Goal: Information Seeking & Learning: Learn about a topic

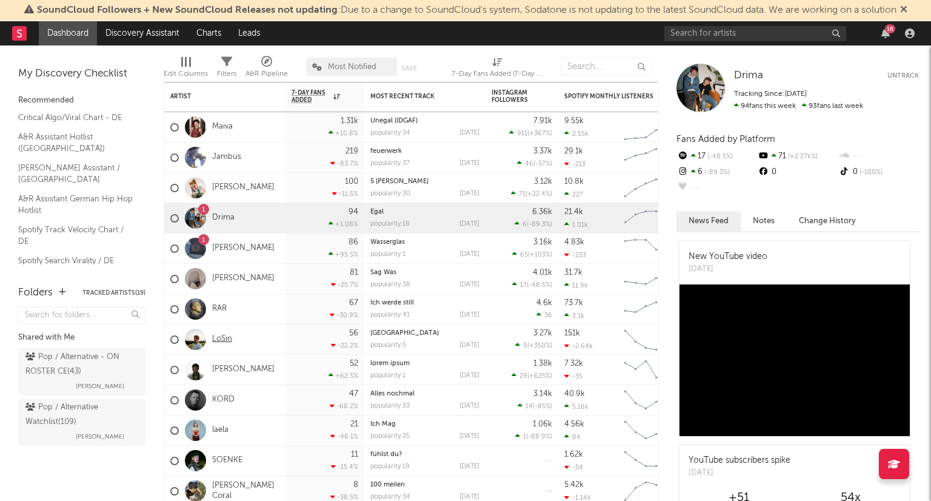
click at [228, 340] on link "LoSin" at bounding box center [222, 339] width 20 height 10
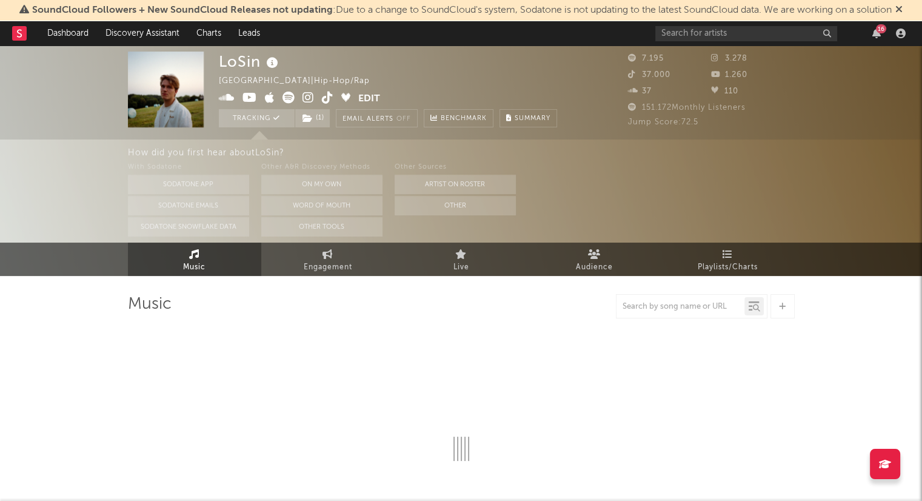
select select "6m"
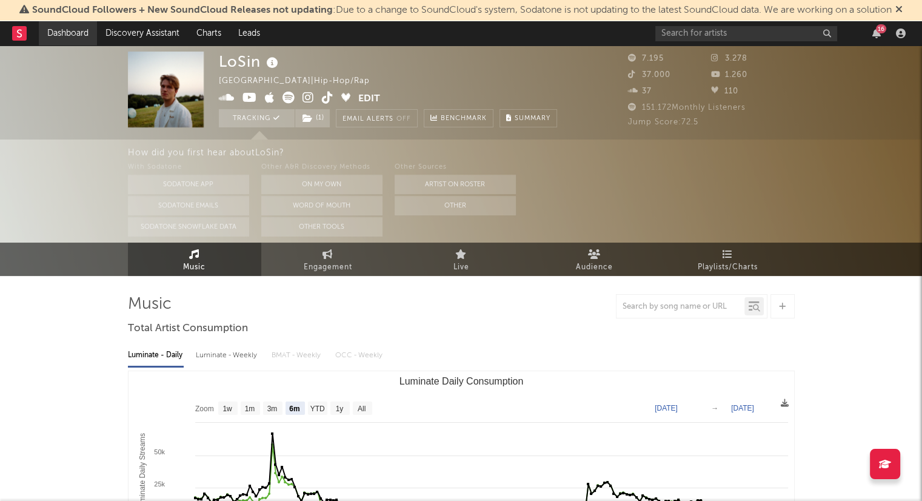
click at [80, 42] on link "Dashboard" at bounding box center [68, 33] width 58 height 24
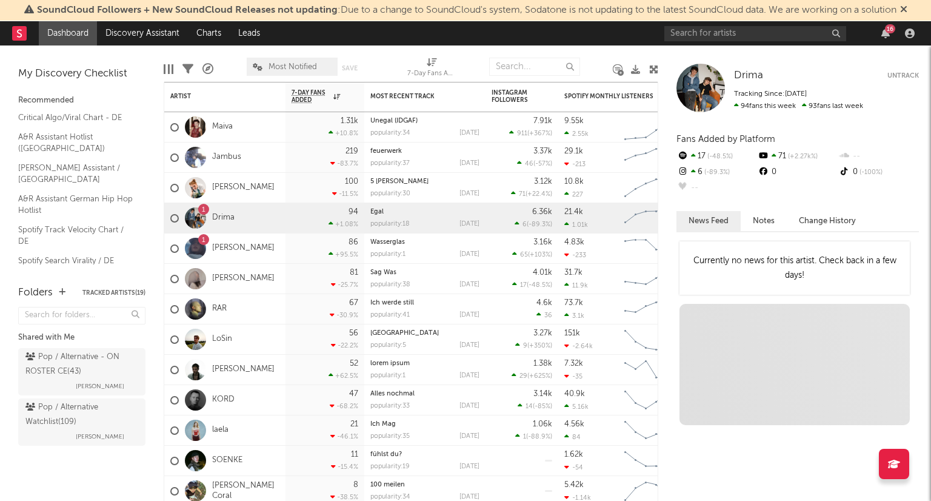
click at [908, 12] on icon at bounding box center [903, 9] width 7 height 10
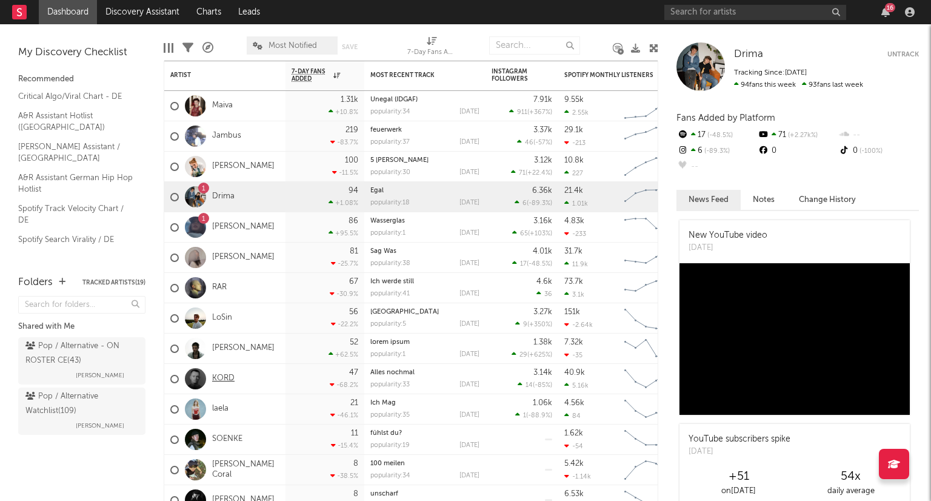
click at [218, 380] on link "KORD" at bounding box center [223, 379] width 22 height 10
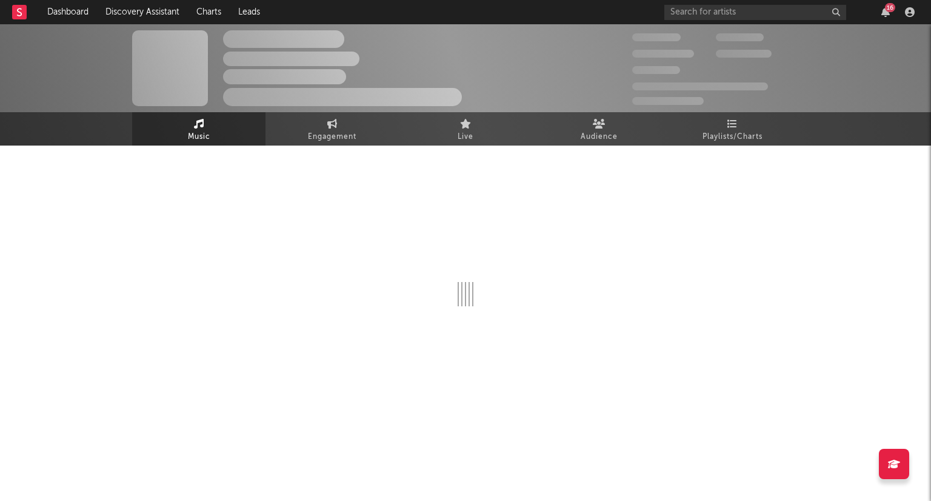
select select "6m"
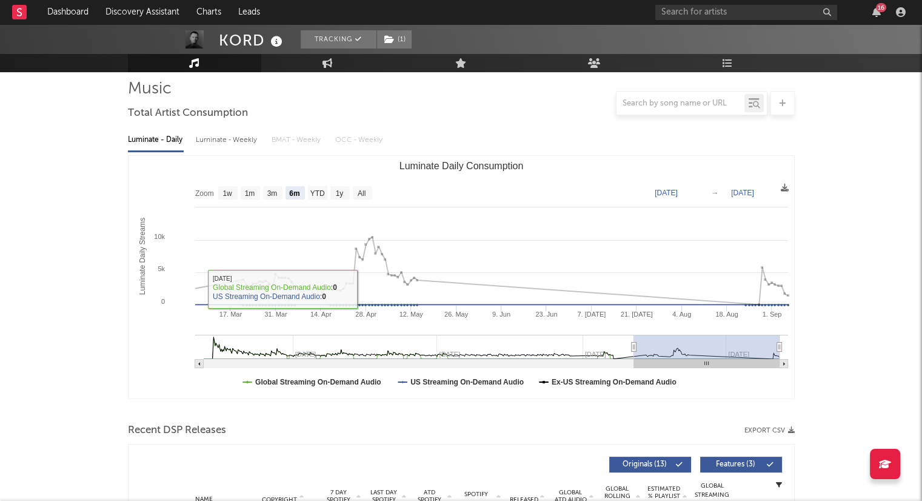
scroll to position [364, 0]
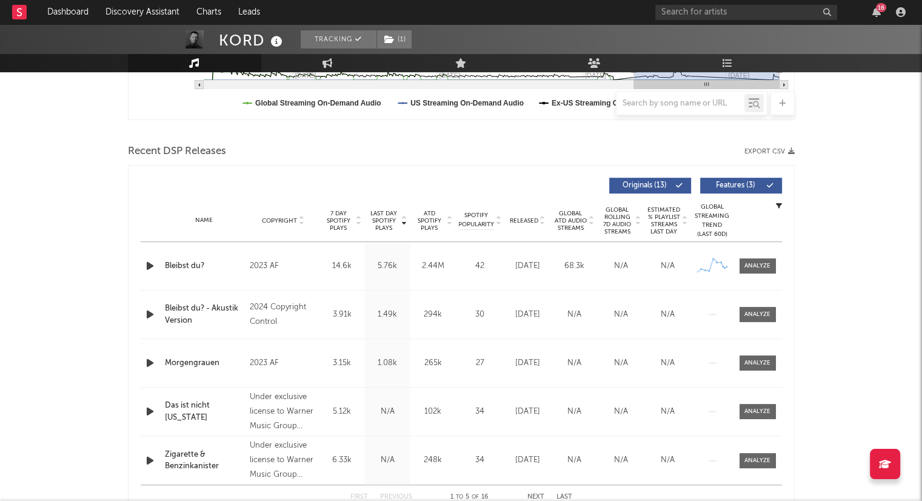
click at [543, 221] on icon at bounding box center [543, 223] width 6 height 5
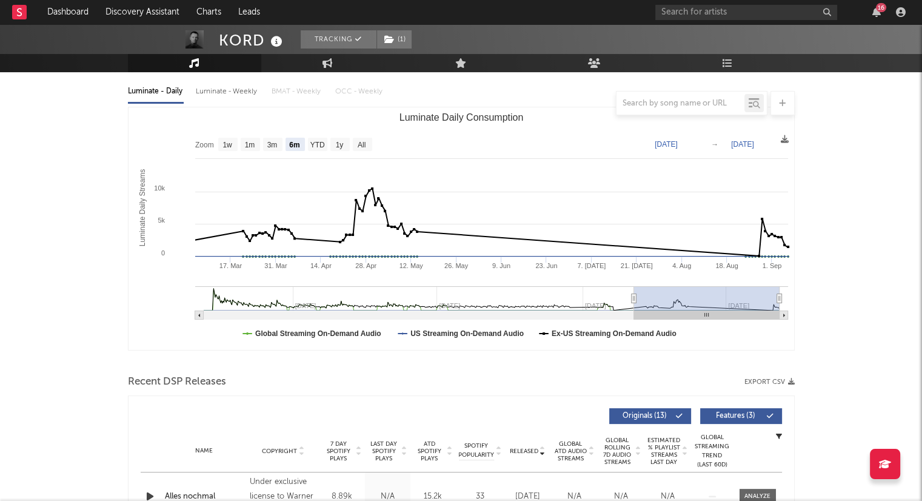
scroll to position [0, 0]
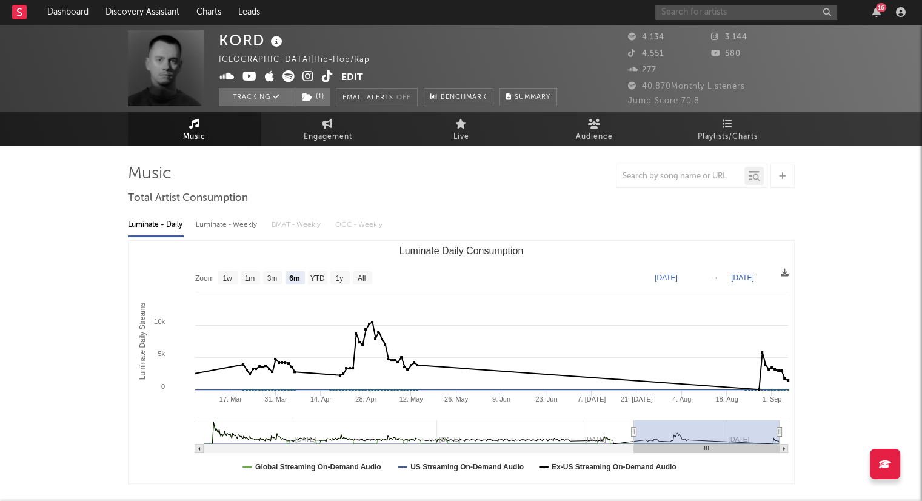
click at [716, 13] on input "text" at bounding box center [747, 12] width 182 height 15
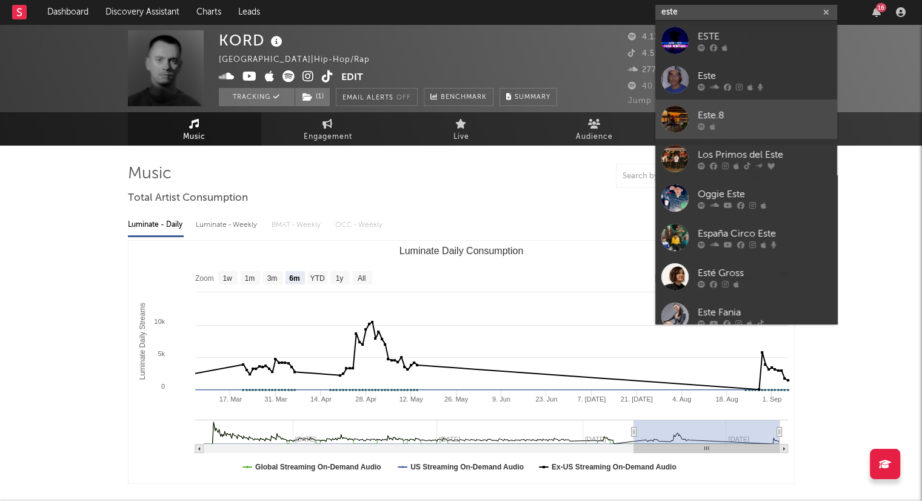
type input "este"
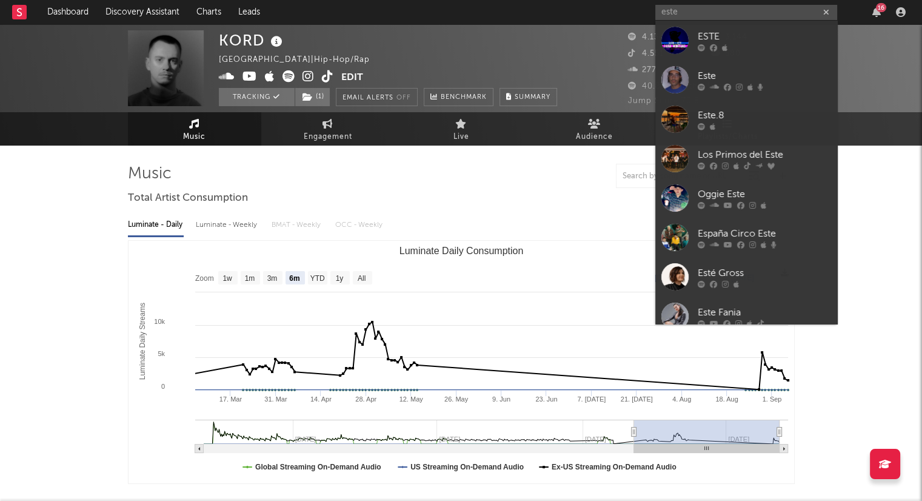
click at [760, 119] on div "Este.8" at bounding box center [764, 115] width 133 height 15
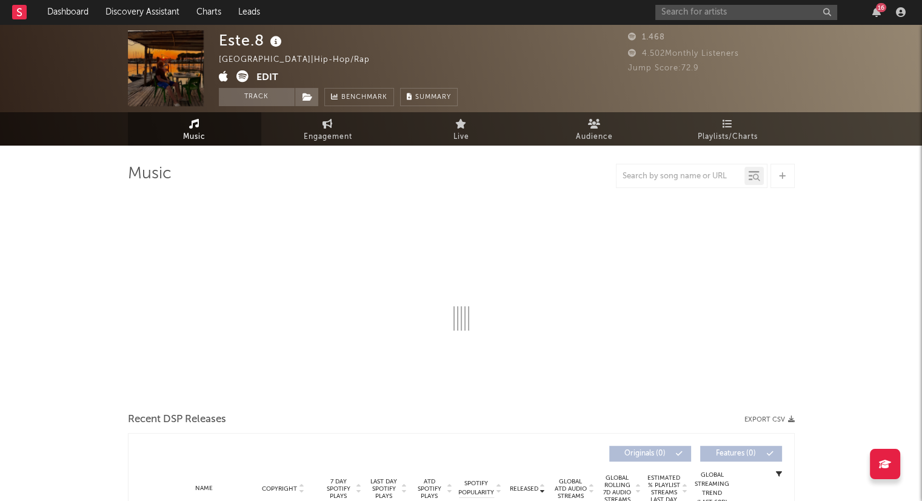
select select "1w"
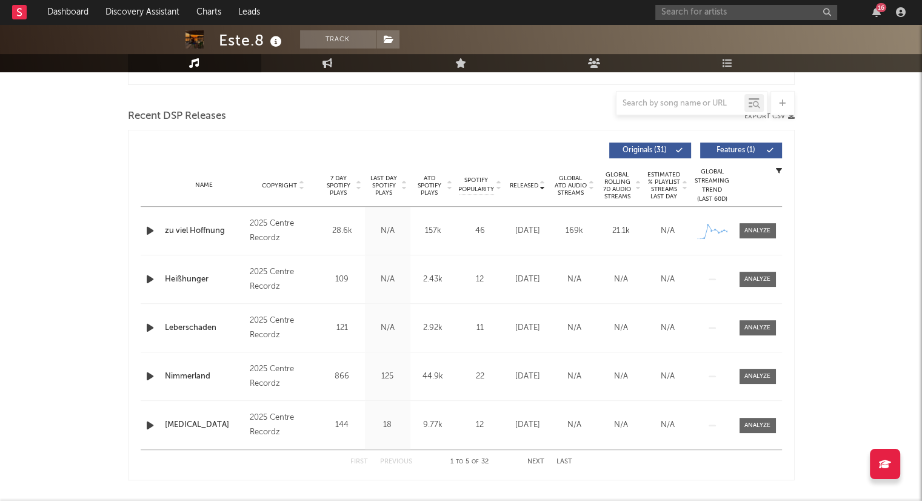
scroll to position [435, 0]
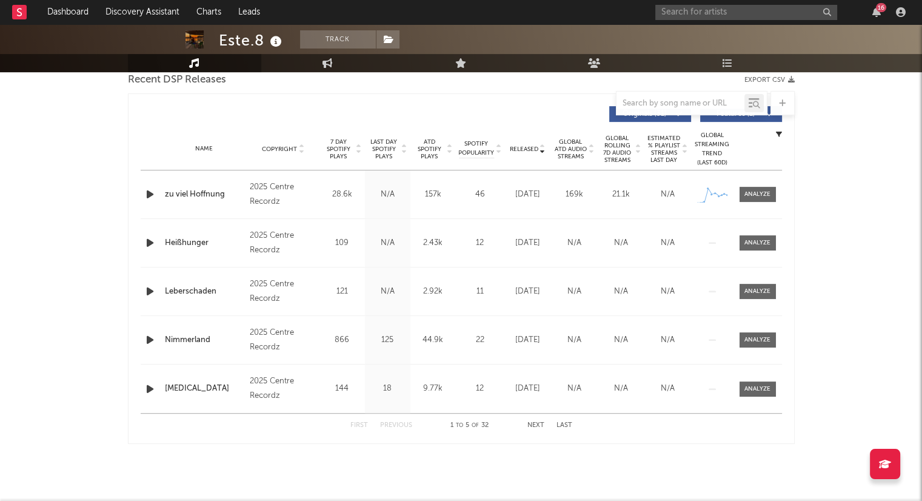
click at [540, 422] on button "Next" at bounding box center [536, 425] width 17 height 7
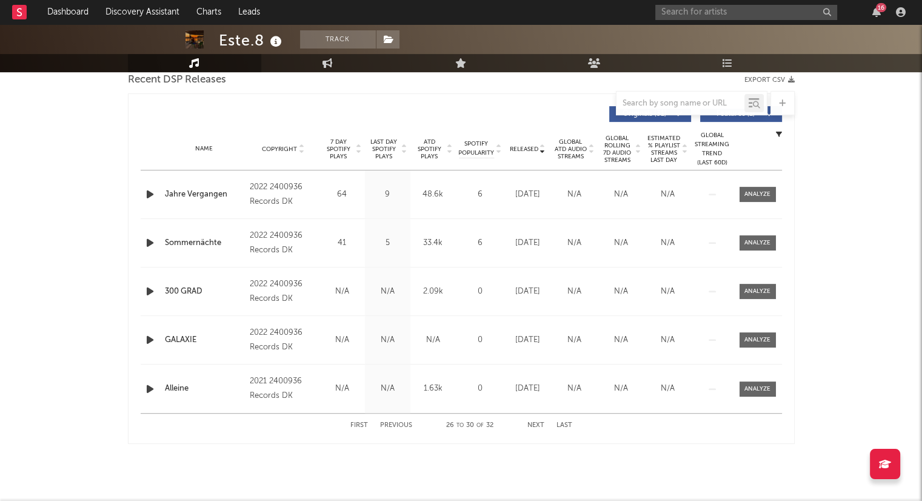
click at [540, 422] on button "Next" at bounding box center [536, 425] width 17 height 7
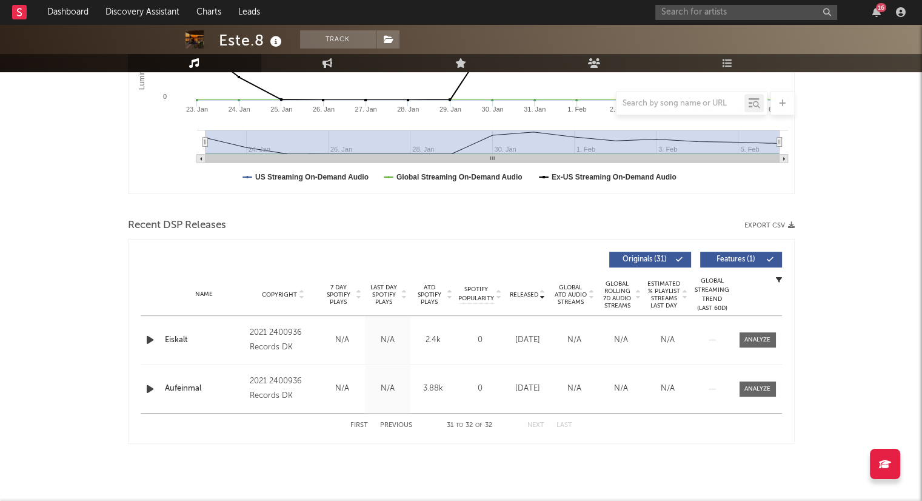
click at [540, 422] on button "Next" at bounding box center [536, 425] width 17 height 7
click at [354, 425] on button "First" at bounding box center [359, 425] width 18 height 7
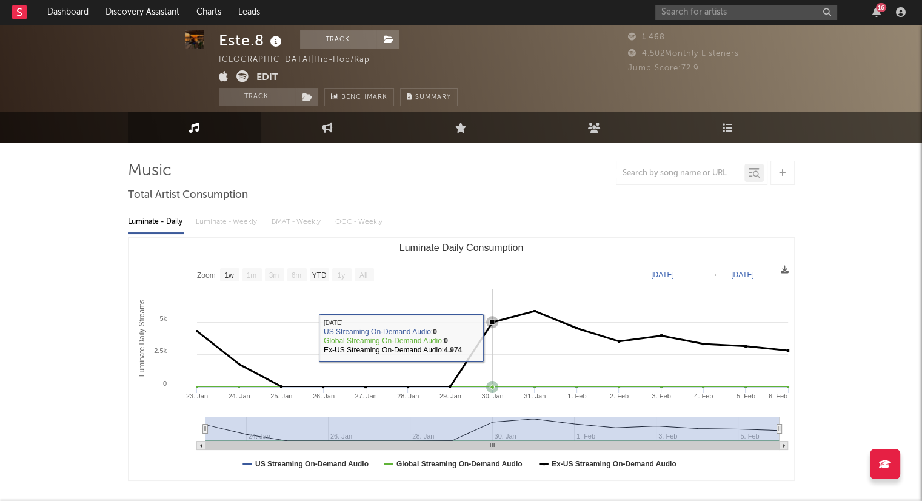
scroll to position [0, 0]
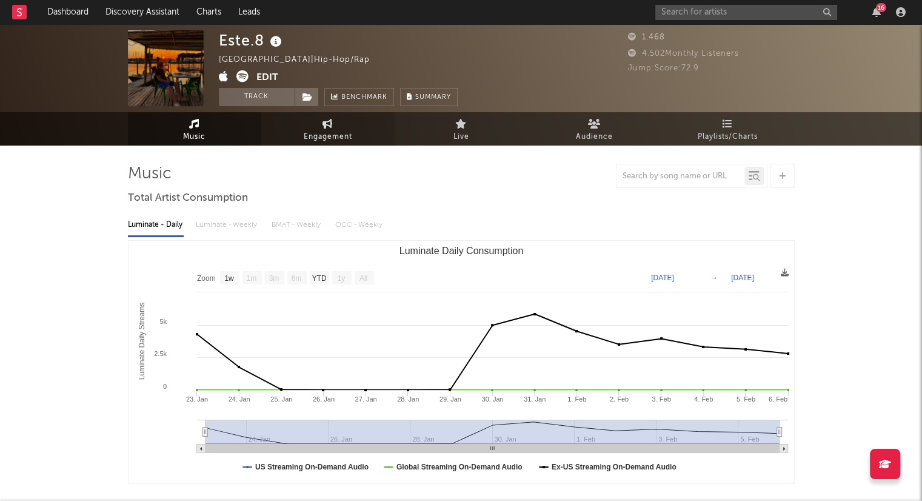
click at [340, 122] on link "Engagement" at bounding box center [327, 128] width 133 height 33
select select "1w"
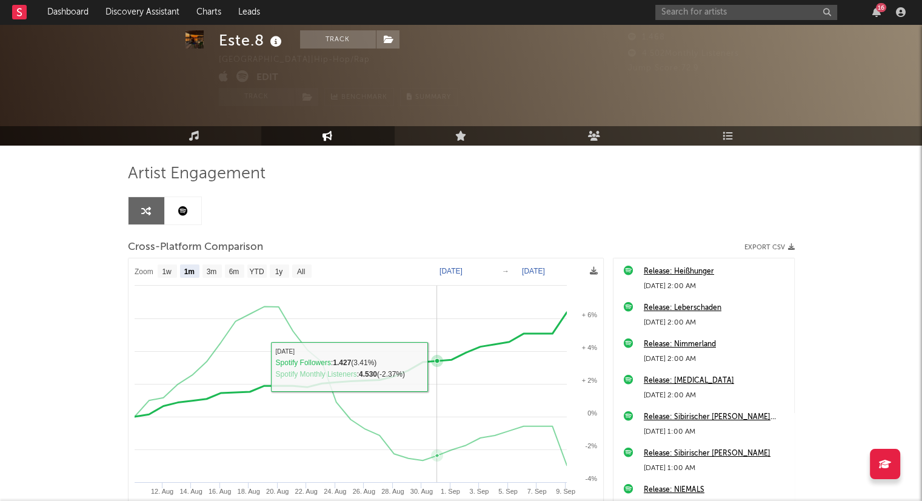
scroll to position [160, 0]
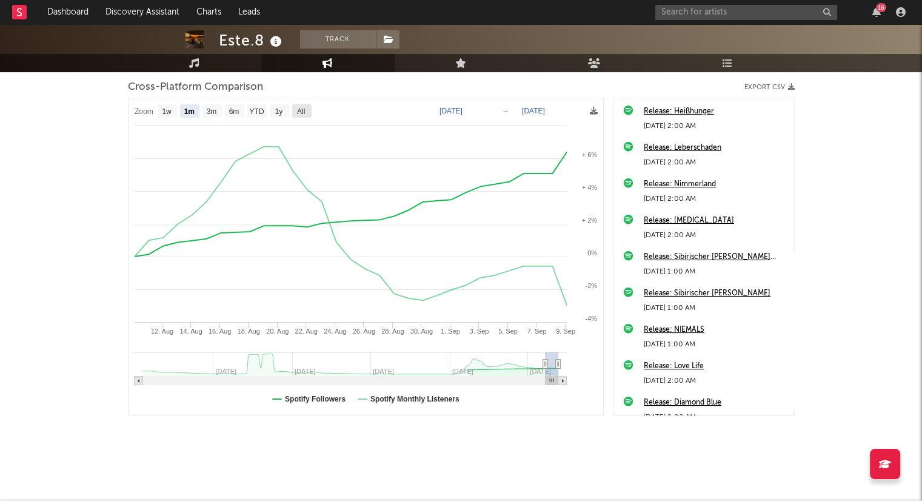
click at [304, 112] on text "All" at bounding box center [301, 111] width 8 height 8
select select "All"
type input "[DATE]"
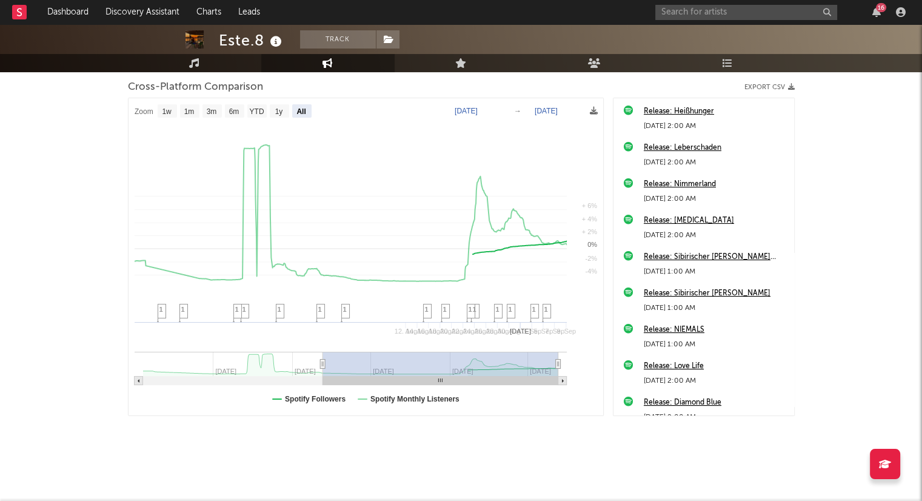
select select "All"
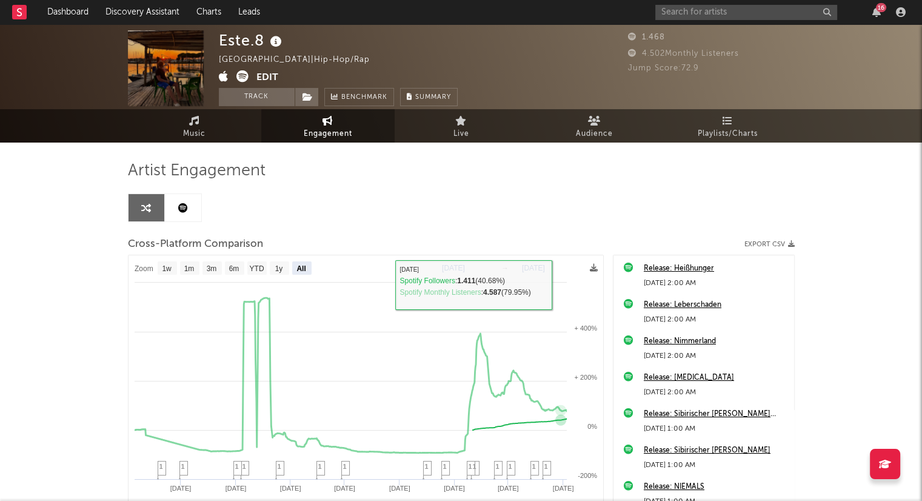
scroll to position [0, 0]
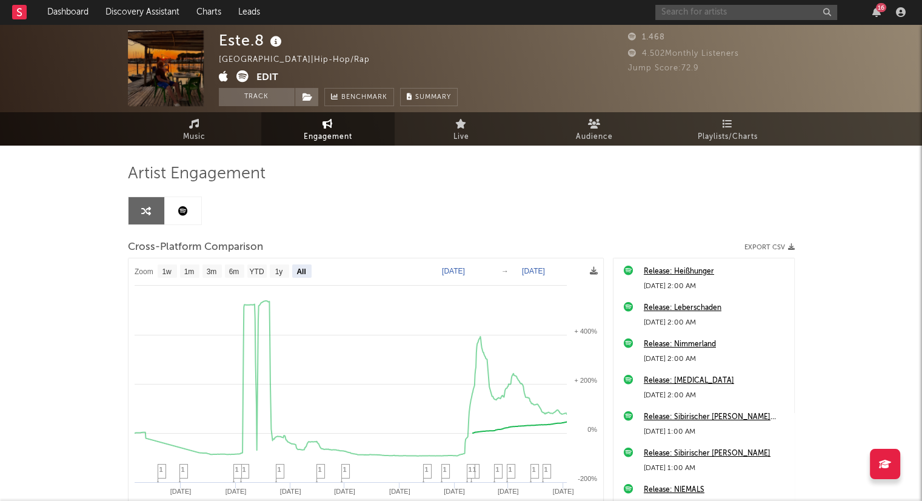
click at [742, 10] on input "text" at bounding box center [747, 12] width 182 height 15
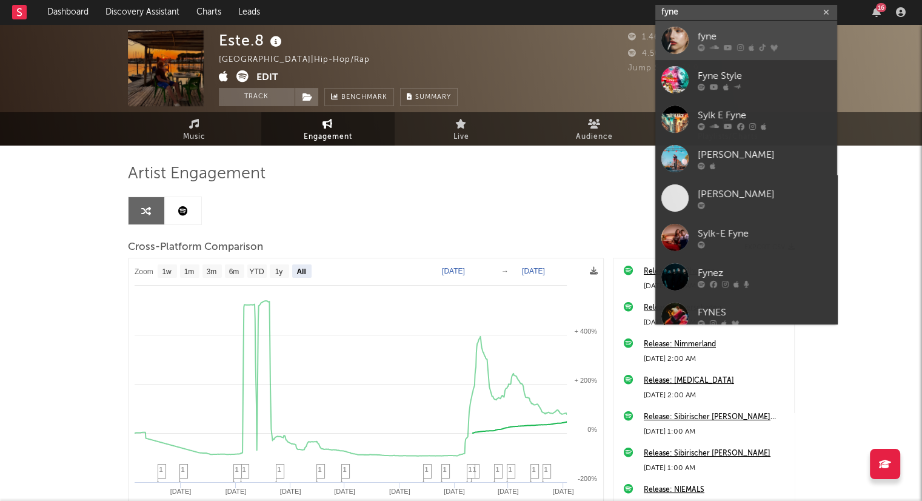
type input "fyne"
click at [764, 42] on div "fyne" at bounding box center [764, 36] width 133 height 15
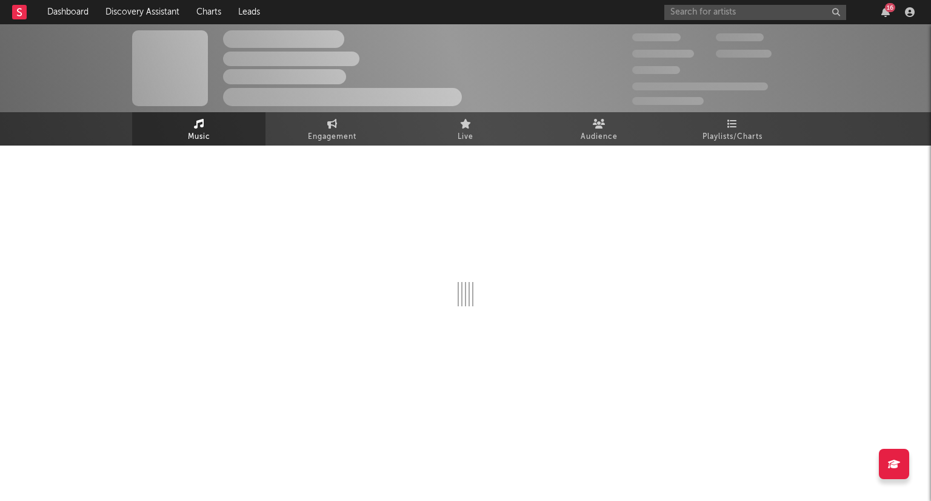
select select "6m"
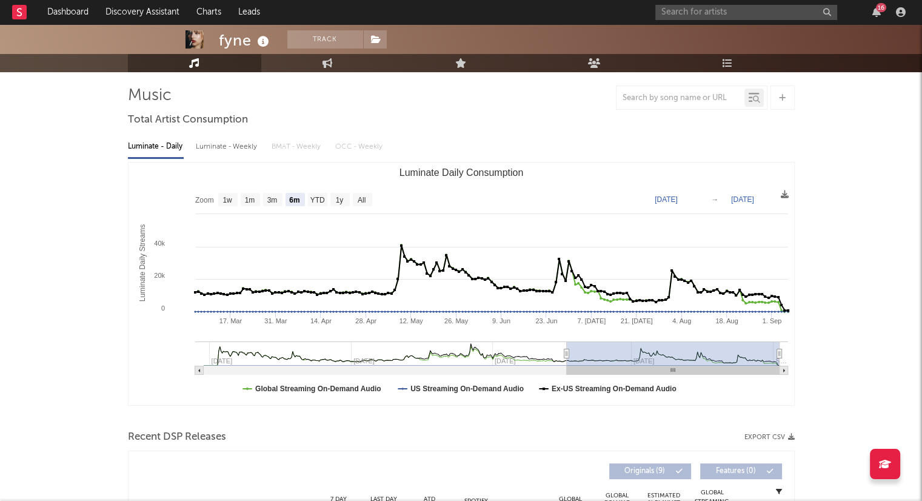
scroll to position [303, 0]
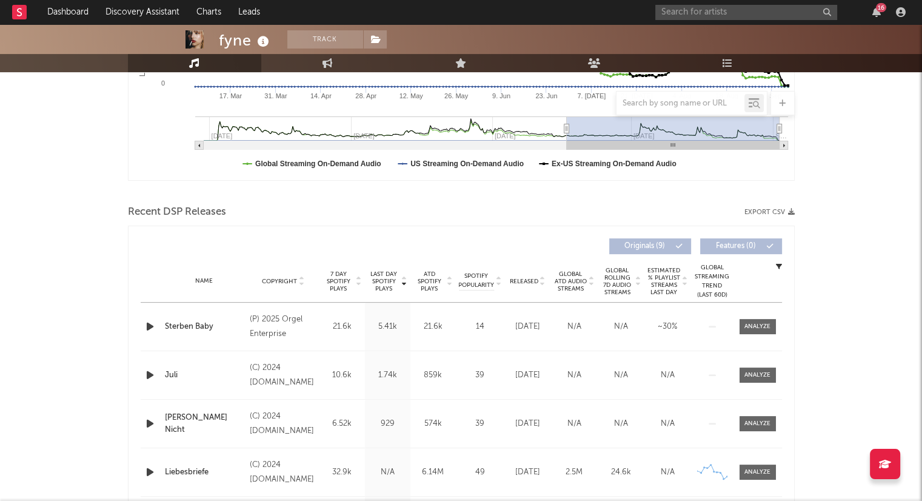
click at [540, 282] on icon at bounding box center [543, 283] width 6 height 5
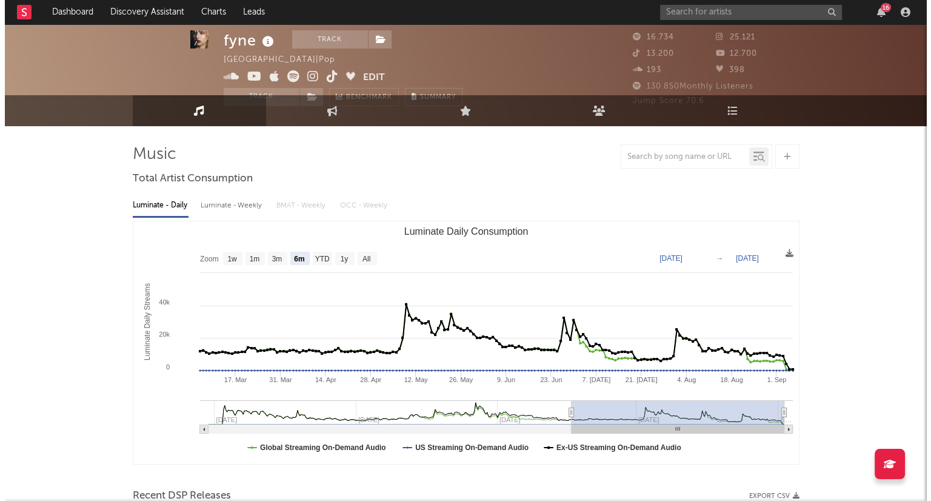
scroll to position [0, 0]
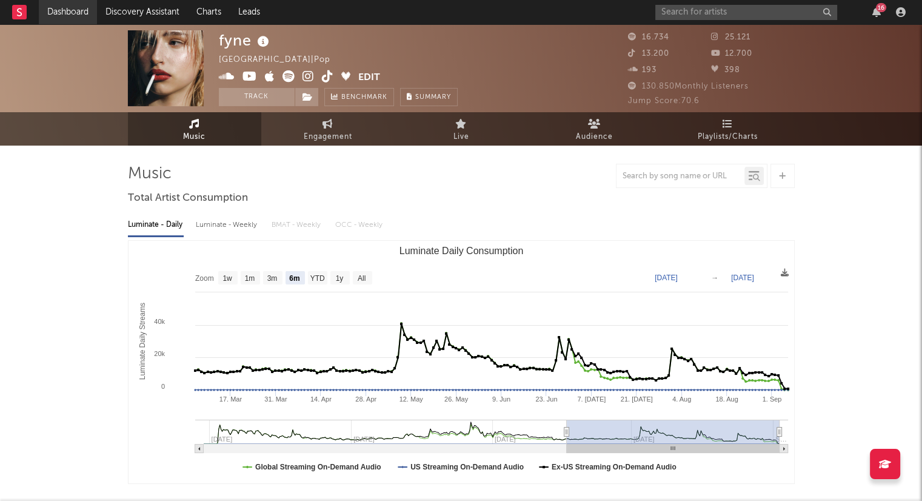
click at [52, 12] on link "Dashboard" at bounding box center [68, 12] width 58 height 24
